Goal: Check status

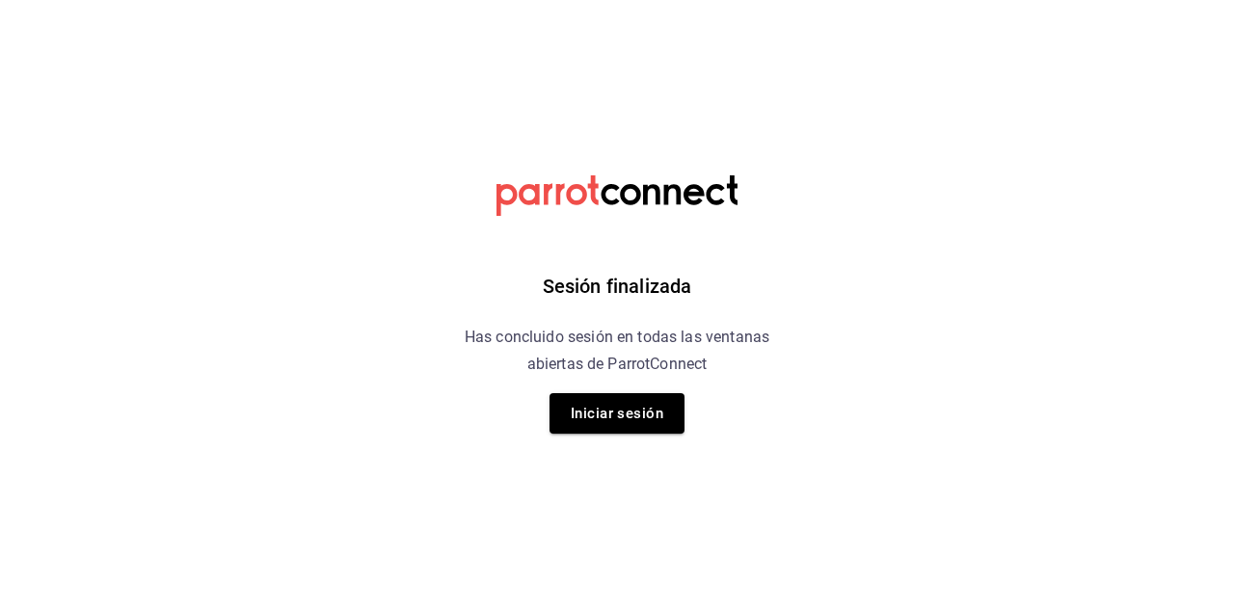
click at [641, 403] on button "Iniciar sesión" at bounding box center [617, 413] width 135 height 40
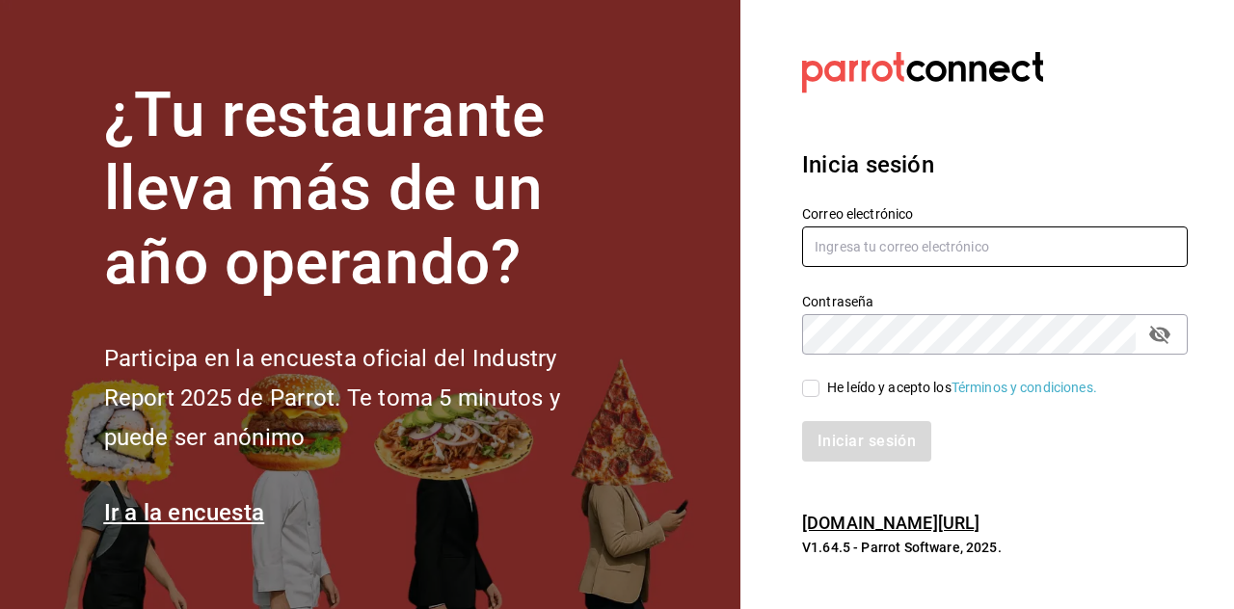
click at [911, 267] on input "text" at bounding box center [995, 247] width 386 height 40
type input "Dddmaciel@gmail.com"
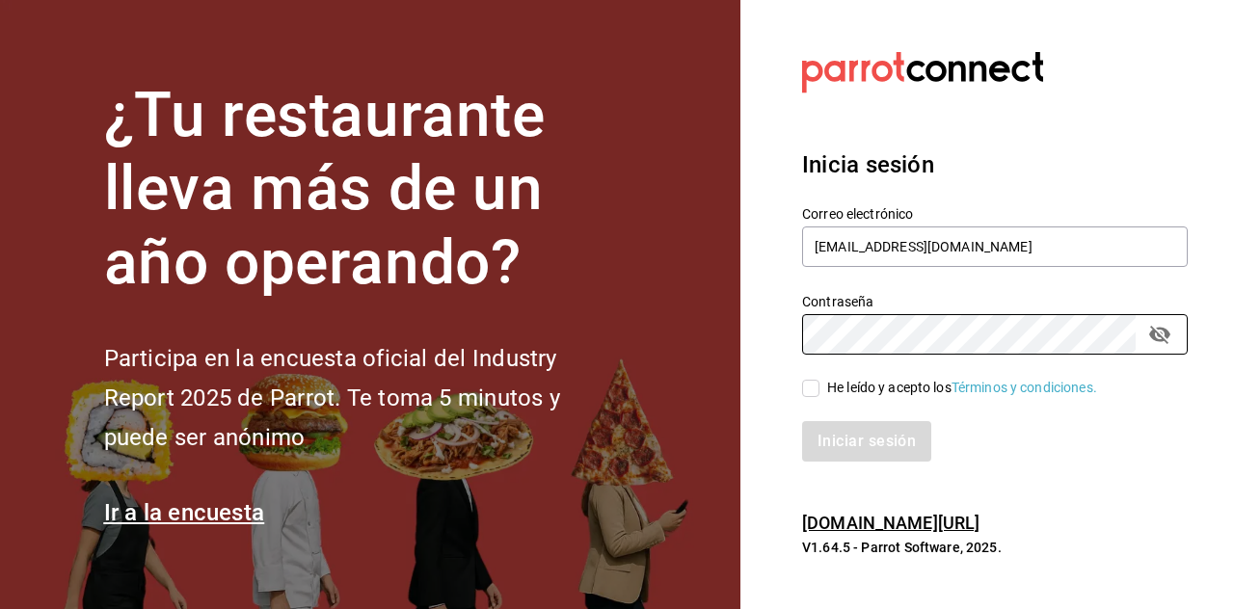
click at [806, 397] on input "He leído y acepto los Términos y condiciones." at bounding box center [810, 388] width 17 height 17
checkbox input "true"
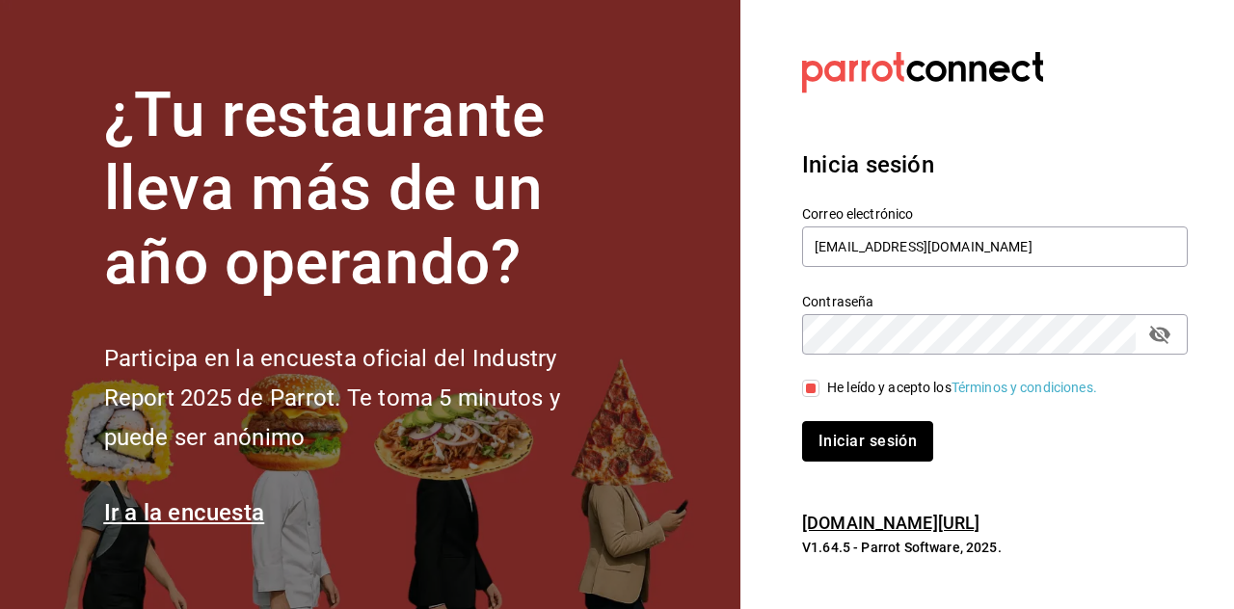
click at [865, 462] on button "Iniciar sesión" at bounding box center [867, 441] width 131 height 40
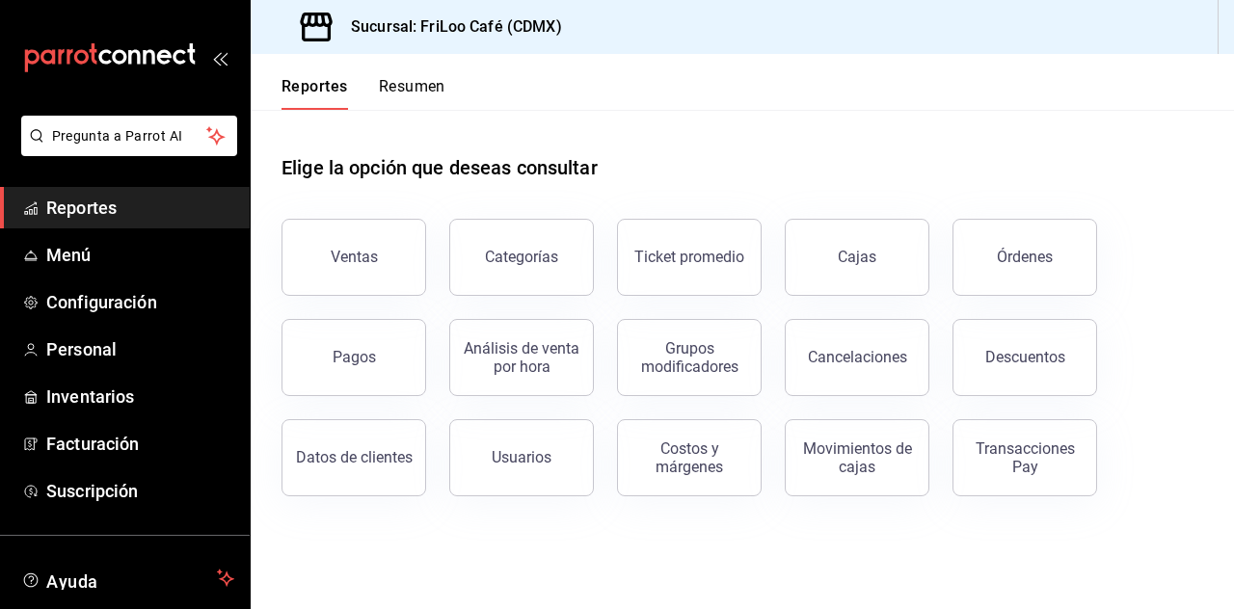
click at [1040, 467] on div "Transacciones Pay" at bounding box center [1025, 458] width 120 height 37
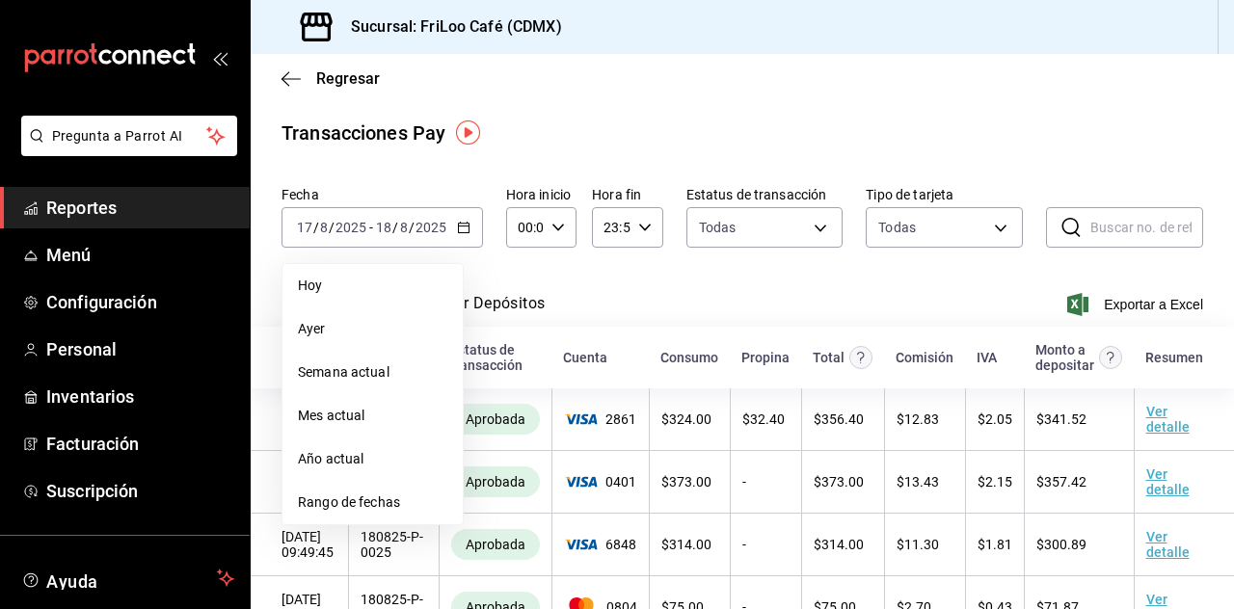
click at [341, 284] on span "Hoy" at bounding box center [372, 286] width 149 height 20
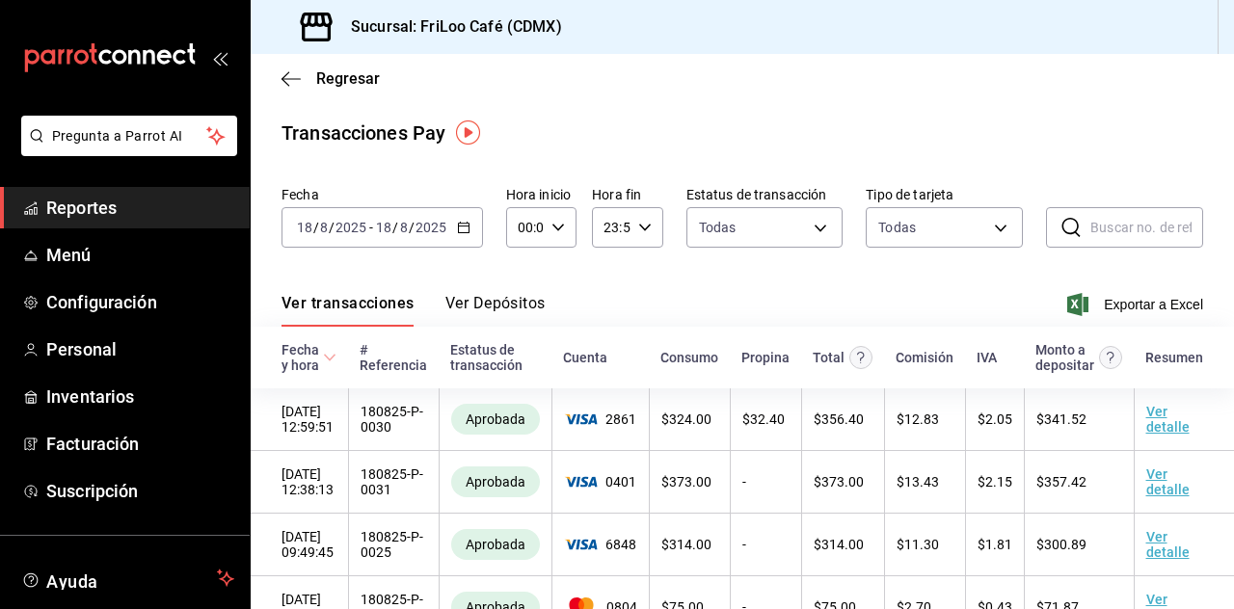
scroll to position [29, 0]
